Goal: Information Seeking & Learning: Learn about a topic

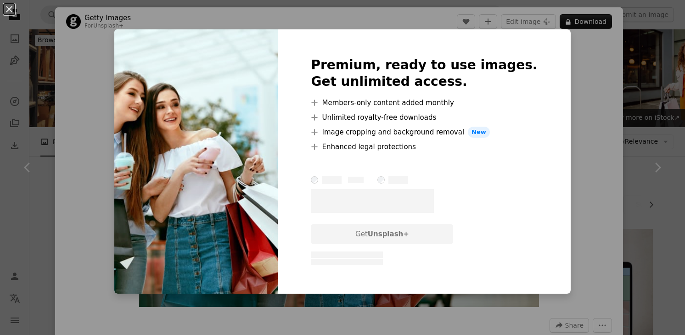
scroll to position [2290, 0]
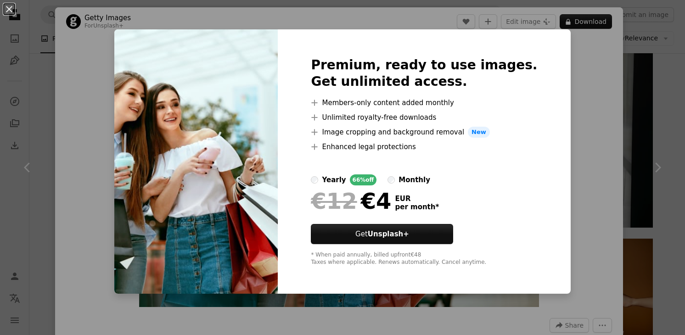
click at [577, 60] on div "An X shape Premium, ready to use images. Get unlimited access. A plus sign Memb…" at bounding box center [342, 167] width 685 height 335
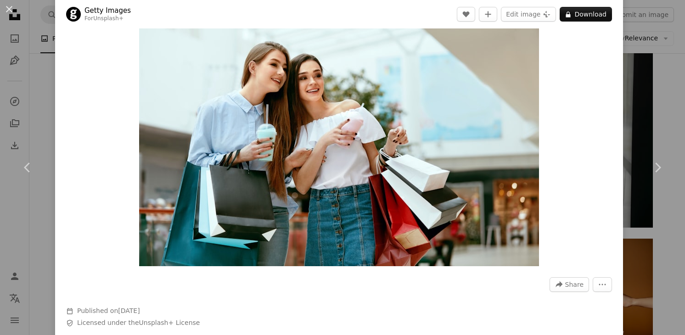
scroll to position [44, 0]
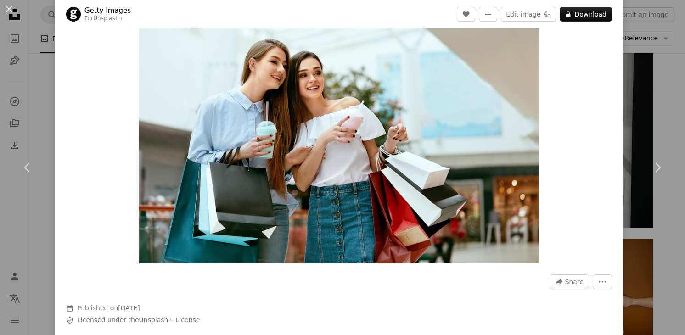
click at [663, 77] on div "An X shape Chevron left Chevron right Getty Images For Unsplash+ A heart A plus…" at bounding box center [342, 167] width 685 height 335
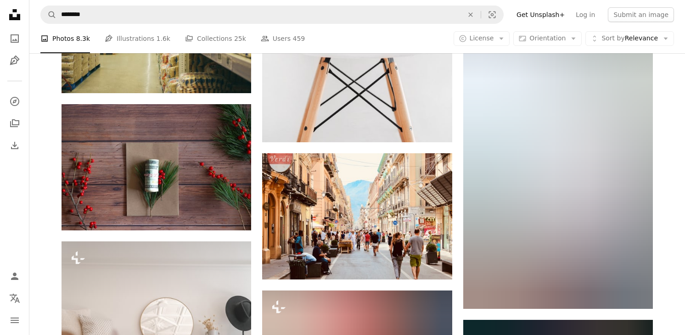
scroll to position [18712, 0]
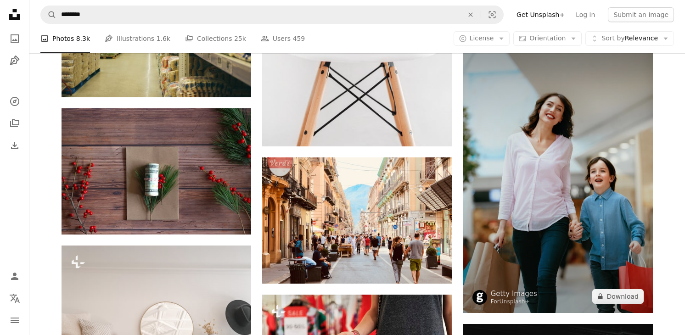
click at [591, 227] on img at bounding box center [558, 170] width 190 height 285
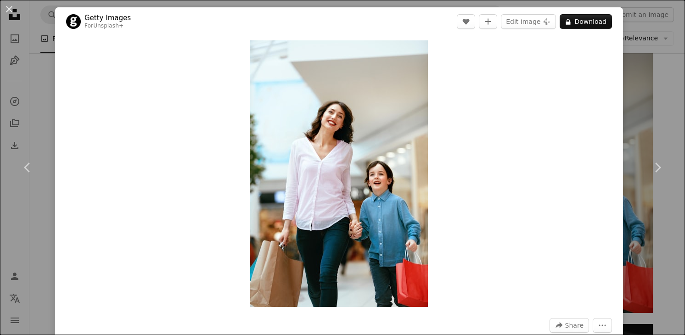
click at [681, 84] on div "An X shape Chevron left Chevron right Getty Images For Unsplash+ A heart A plus…" at bounding box center [342, 167] width 685 height 335
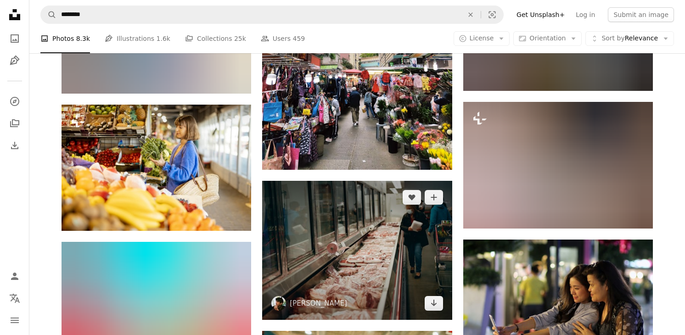
scroll to position [44209, 0]
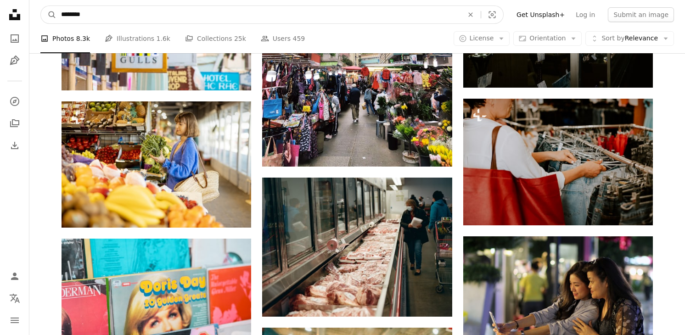
click at [101, 16] on input "********" at bounding box center [258, 14] width 404 height 17
click at [113, 16] on input "********" at bounding box center [258, 14] width 404 height 17
type input "**********"
click button "A magnifying glass" at bounding box center [49, 14] width 16 height 17
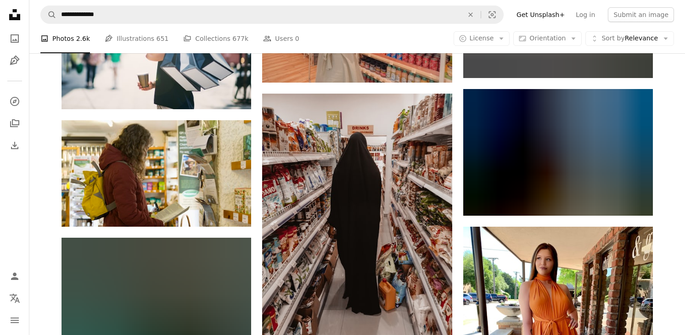
scroll to position [1406, 0]
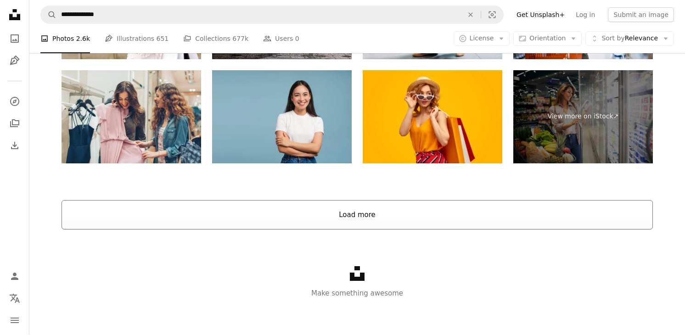
click at [355, 219] on button "Load more" at bounding box center [357, 214] width 591 height 29
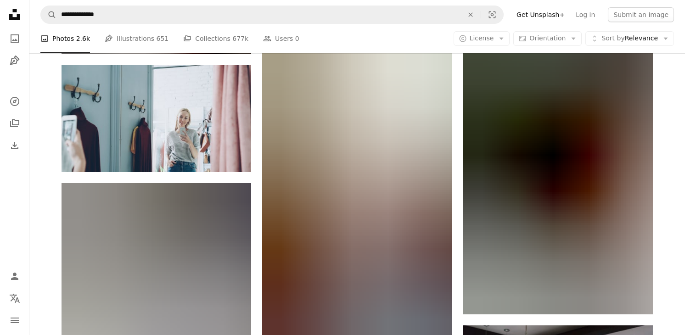
scroll to position [27843, 0]
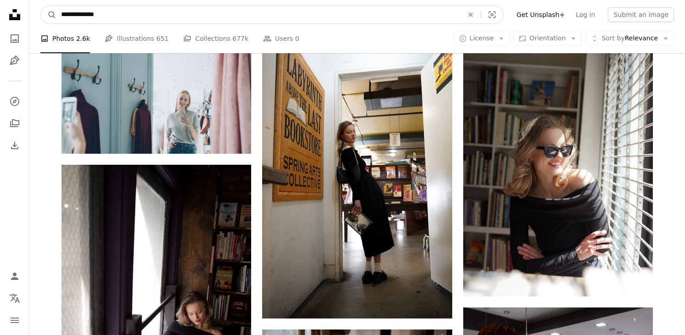
drag, startPoint x: 131, startPoint y: 18, endPoint x: 6, endPoint y: 18, distance: 124.9
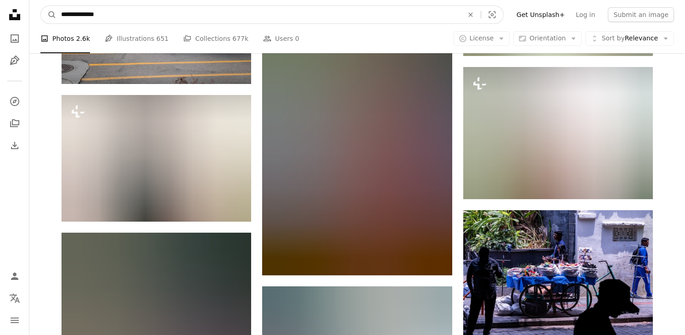
scroll to position [31778, 0]
